Goal: Information Seeking & Learning: Check status

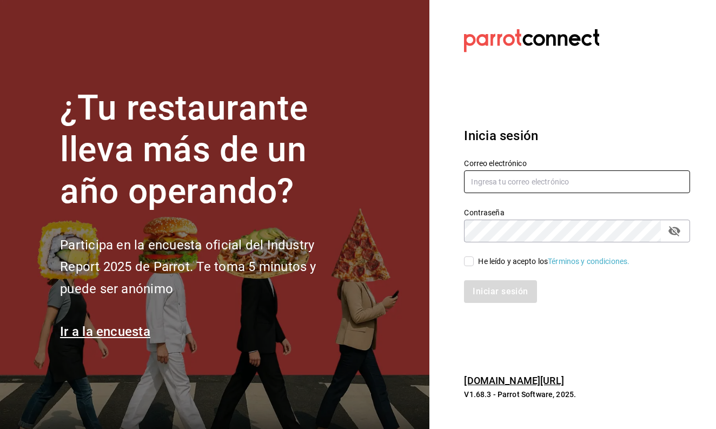
type input "ayartecruz10@gmail.com"
click at [470, 261] on input "He leído y acepto los Términos y condiciones." at bounding box center [469, 261] width 10 height 10
checkbox input "true"
click at [495, 296] on button "Iniciar sesión" at bounding box center [500, 291] width 73 height 23
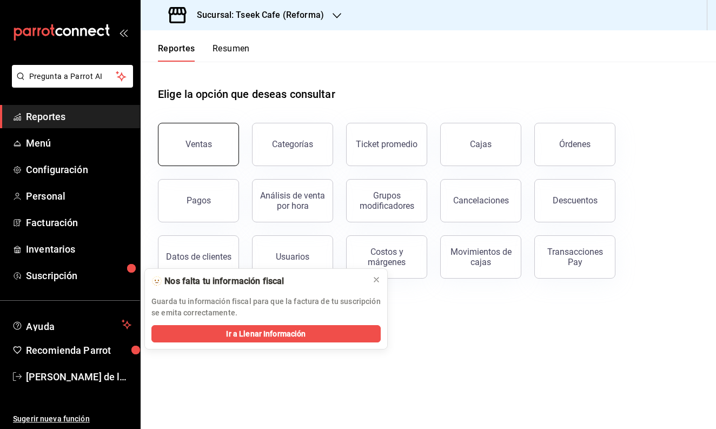
click at [204, 133] on button "Ventas" at bounding box center [198, 144] width 81 height 43
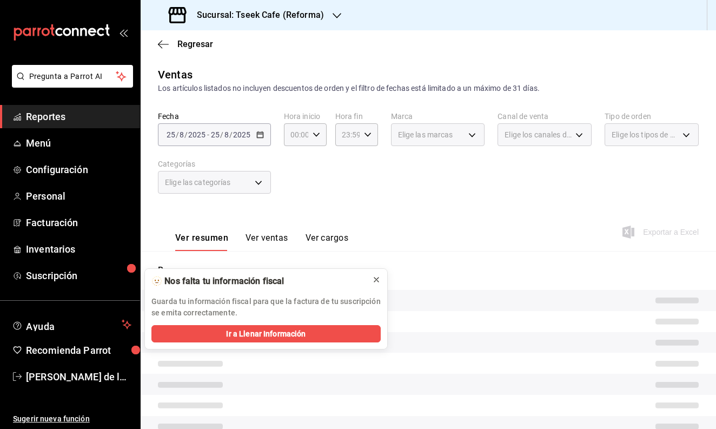
click at [376, 278] on icon at bounding box center [376, 279] width 9 height 9
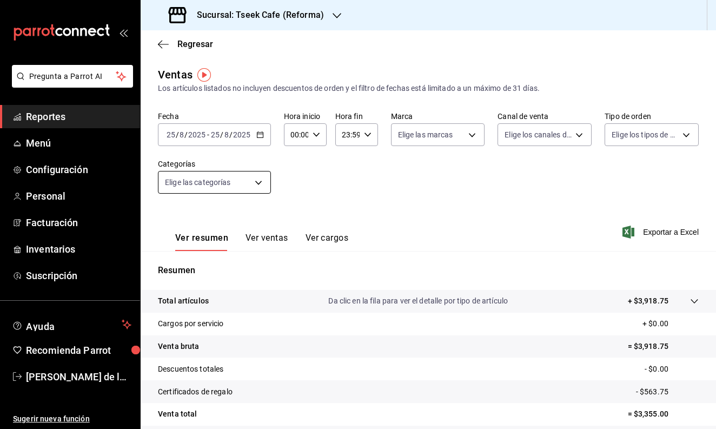
click at [236, 182] on body "Pregunta a Parrot AI Reportes Menú Configuración Personal Facturación Inventari…" at bounding box center [358, 214] width 716 height 429
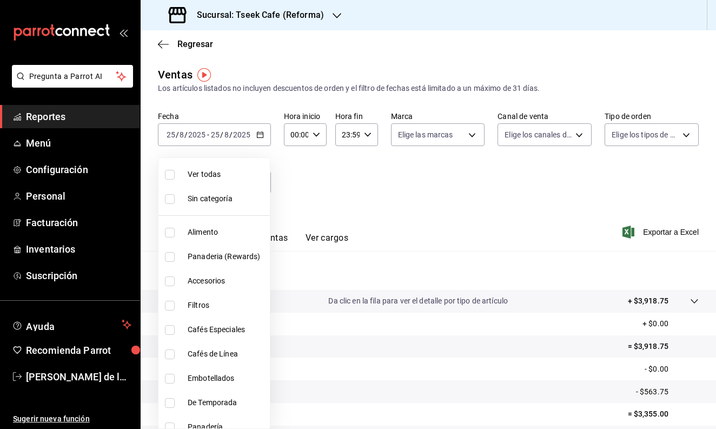
click at [219, 282] on span "Accesorios" at bounding box center [227, 280] width 78 height 11
type input "d87802f8-7354-4b21-91ec-b27f5177ced4"
checkbox input "true"
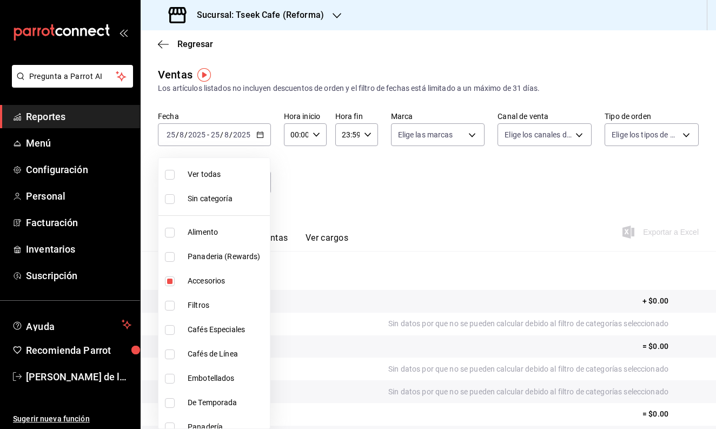
click at [351, 189] on div at bounding box center [358, 214] width 716 height 429
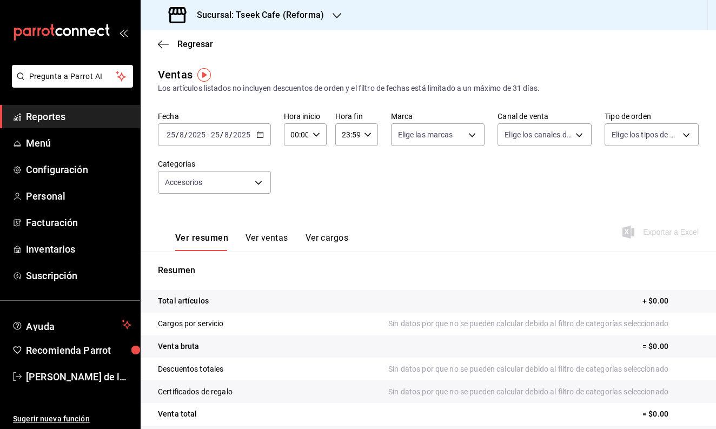
click at [235, 144] on div "[DATE] [DATE] - [DATE] [DATE]" at bounding box center [214, 134] width 113 height 23
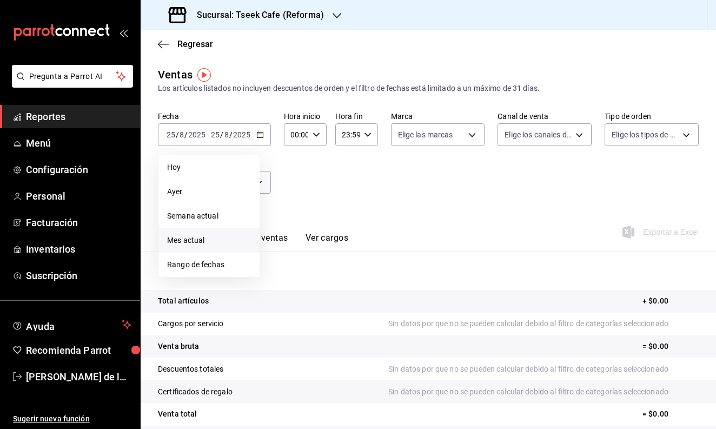
click at [223, 234] on li "Mes actual" at bounding box center [208, 240] width 101 height 24
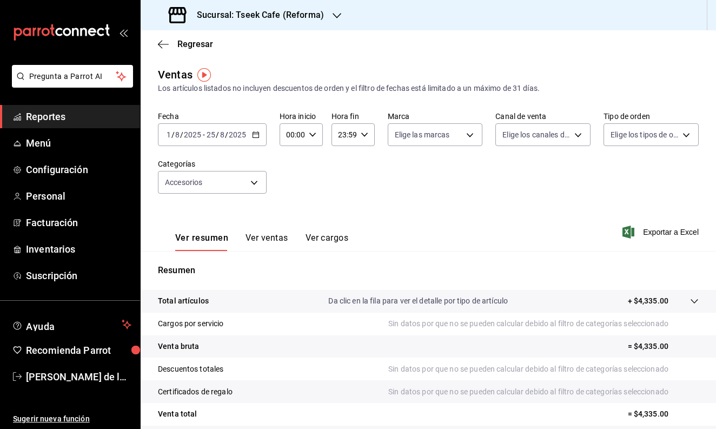
click at [253, 231] on div "Ver resumen Ver ventas Ver cargos" at bounding box center [253, 234] width 190 height 31
click at [258, 236] on button "Ver ventas" at bounding box center [266, 241] width 43 height 18
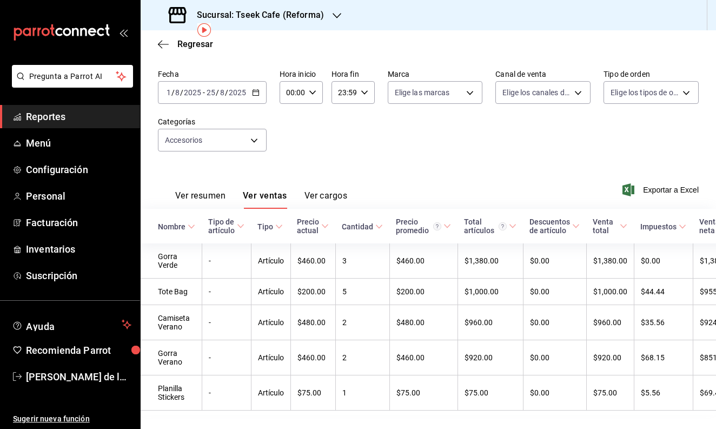
scroll to position [45, 0]
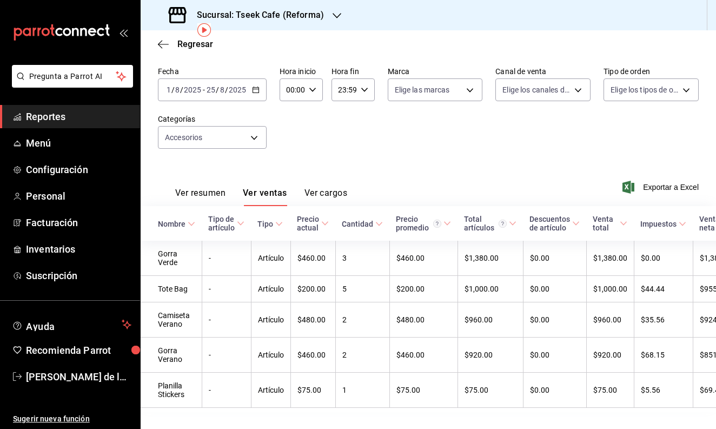
click at [206, 190] on button "Ver resumen" at bounding box center [200, 197] width 50 height 18
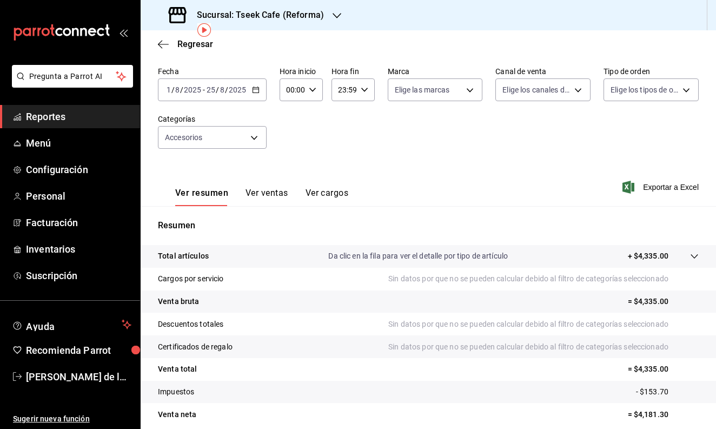
click at [287, 11] on h3 "Sucursal: Tseek Cafe (Reforma)" at bounding box center [256, 15] width 136 height 13
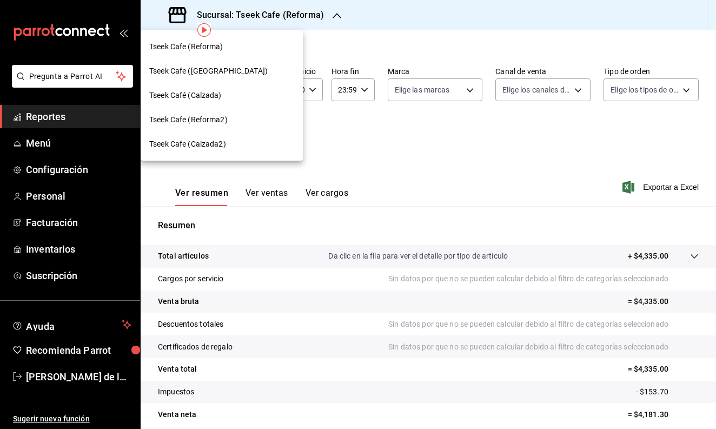
click at [246, 79] on div "Tseek Cafe ([GEOGRAPHIC_DATA])" at bounding box center [222, 71] width 162 height 24
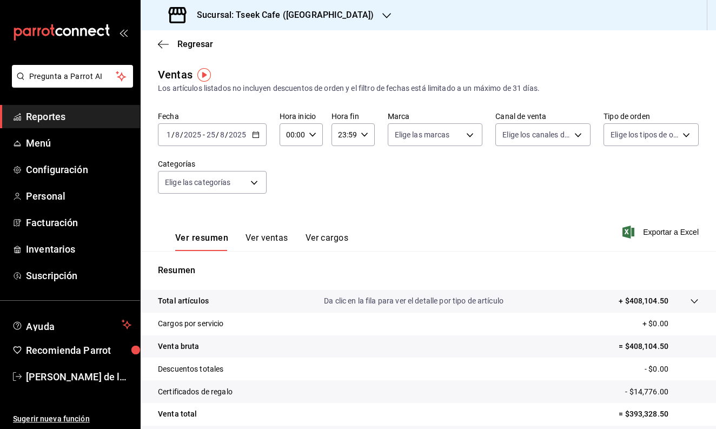
click at [300, 16] on h3 "Sucursal: Tseek Cafe ([GEOGRAPHIC_DATA])" at bounding box center [280, 15] width 185 height 13
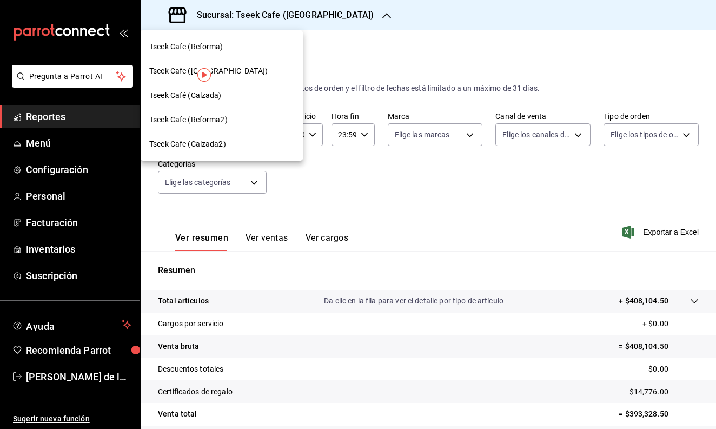
click at [341, 221] on div at bounding box center [358, 214] width 716 height 429
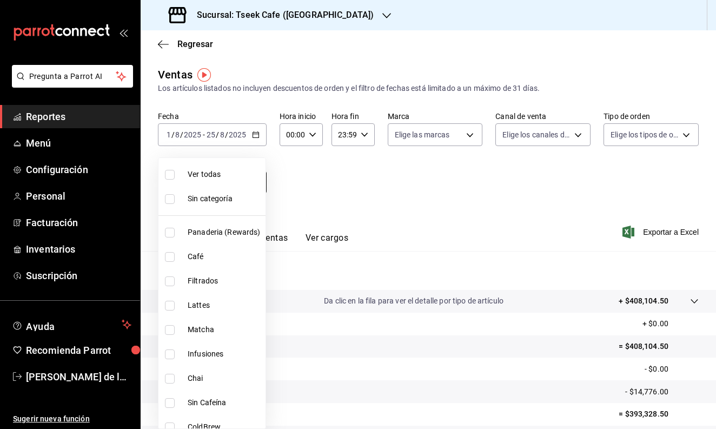
click at [217, 182] on body "Pregunta a Parrot AI Reportes Menú Configuración Personal Facturación Inventari…" at bounding box center [358, 214] width 716 height 429
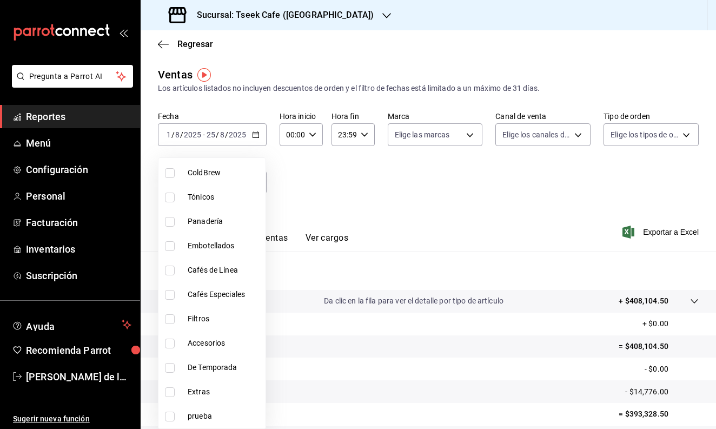
scroll to position [254, 0]
click at [188, 344] on span "Accesorios" at bounding box center [224, 342] width 73 height 11
type input "f72d1f5e-1178-4d91-a1b6-86c37f4a5915"
checkbox input "true"
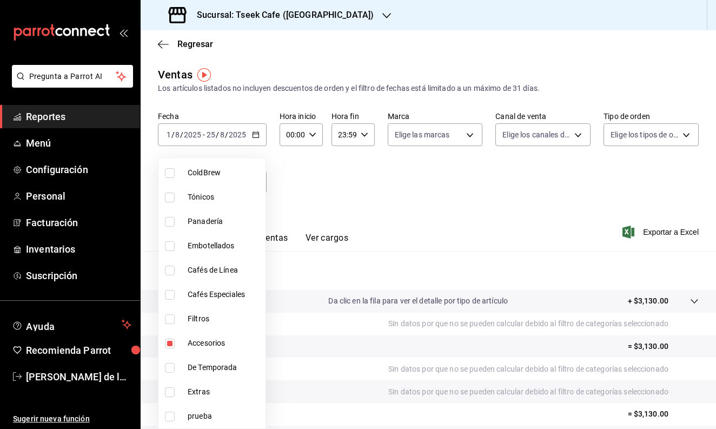
click at [417, 213] on div at bounding box center [358, 214] width 716 height 429
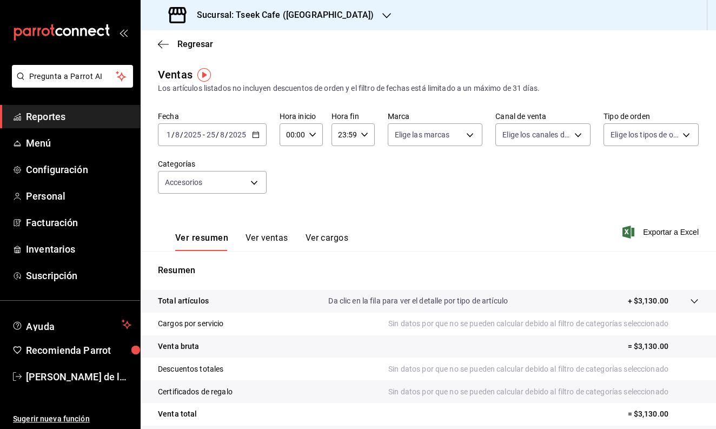
click at [314, 23] on div "Sucursal: Tseek Cafe ([GEOGRAPHIC_DATA])" at bounding box center [272, 15] width 246 height 30
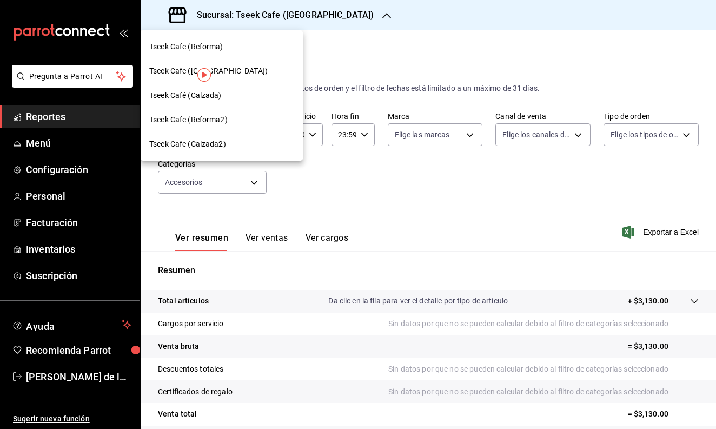
click at [244, 102] on div "Tseek Café (Calzada)" at bounding box center [222, 95] width 162 height 24
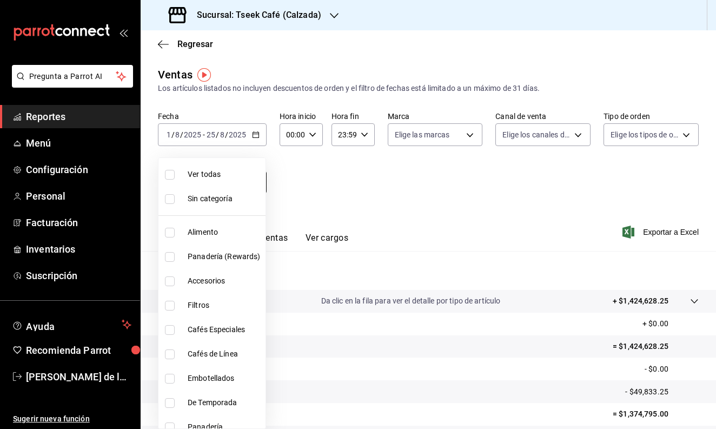
click at [253, 191] on body "Pregunta a Parrot AI Reportes Menú Configuración Personal Facturación Inventari…" at bounding box center [358, 214] width 716 height 429
click at [242, 287] on li "Accesorios" at bounding box center [211, 281] width 107 height 24
type input "8e562b8b-16b1-4a0e-941c-4e63c6d36734"
checkbox input "true"
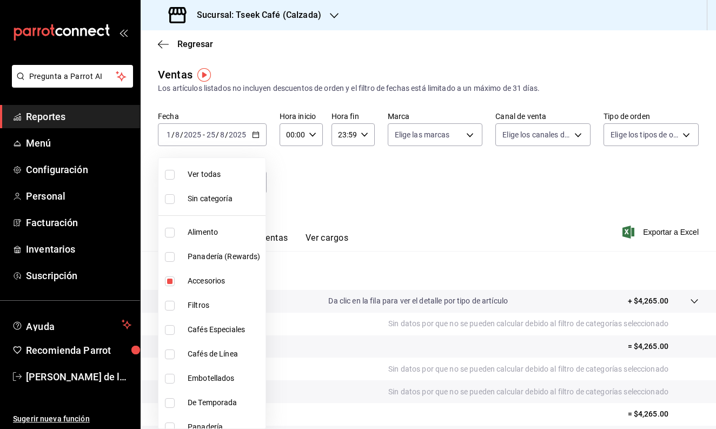
click at [366, 179] on div at bounding box center [358, 214] width 716 height 429
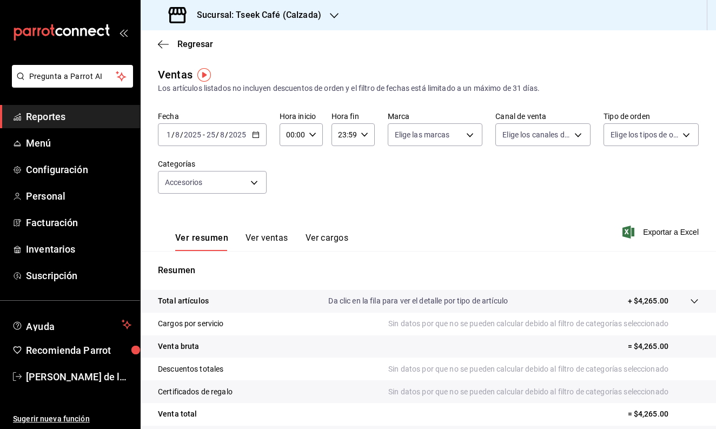
click at [265, 236] on button "Ver ventas" at bounding box center [266, 241] width 43 height 18
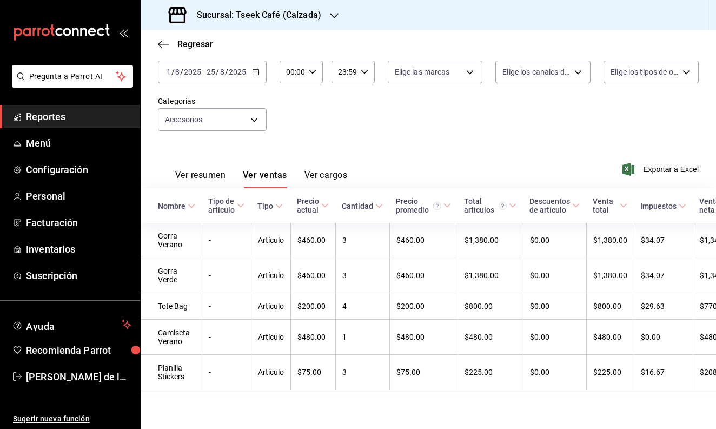
scroll to position [63, 0]
click at [564, 1] on div "Sucursal: Tseek Café (Calzada)" at bounding box center [428, 15] width 575 height 30
click at [204, 174] on button "Ver resumen" at bounding box center [200, 179] width 50 height 18
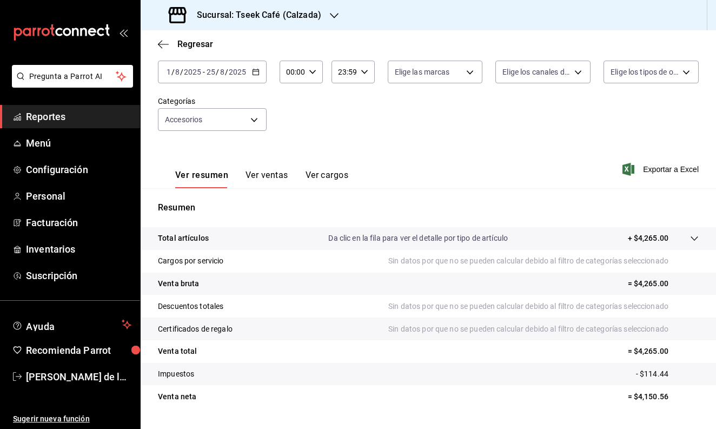
click at [249, 173] on button "Ver ventas" at bounding box center [266, 179] width 43 height 18
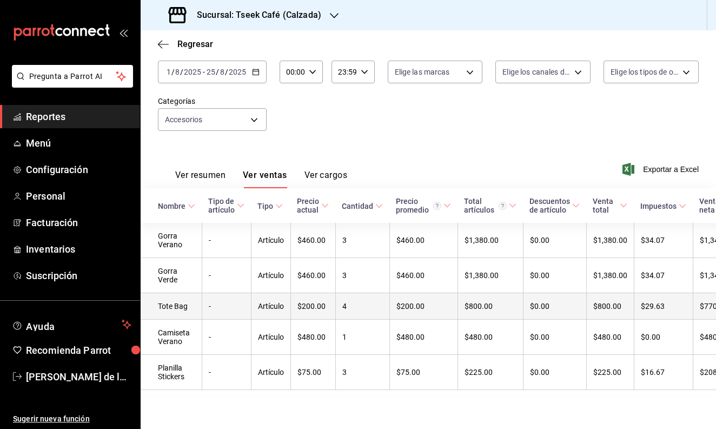
scroll to position [63, 0]
